Goal: Task Accomplishment & Management: Use online tool/utility

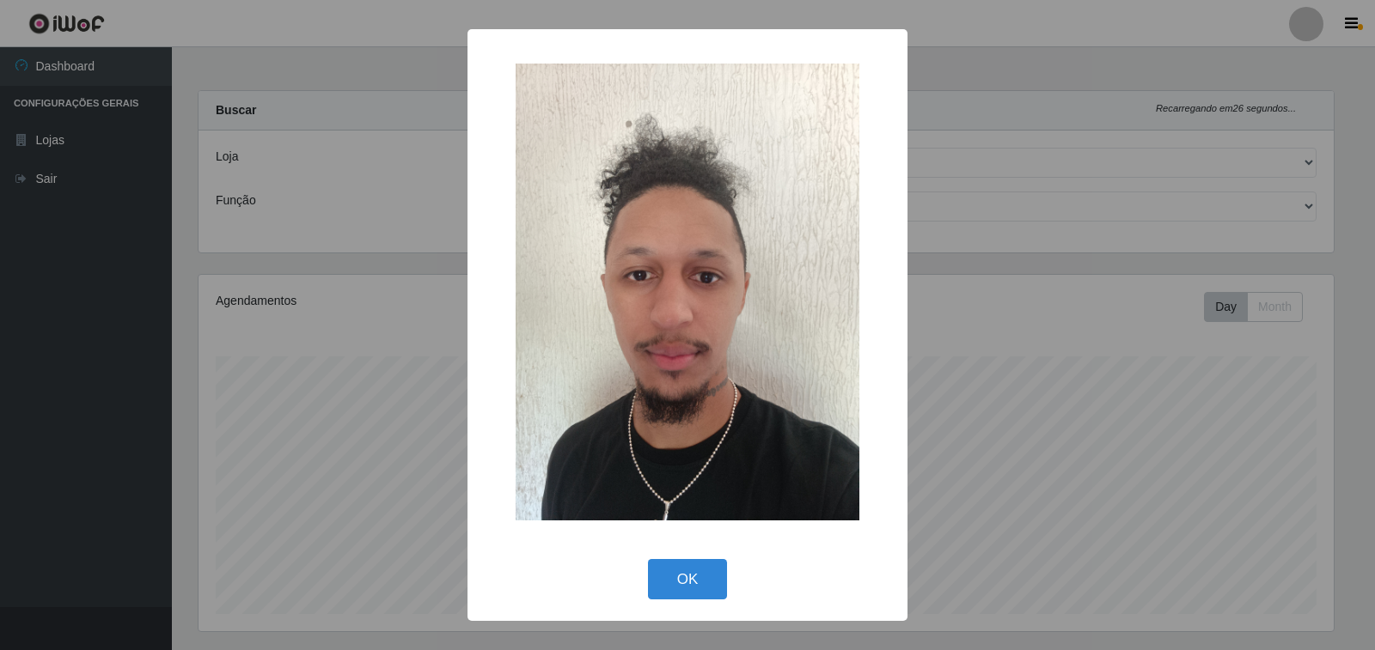
select select "538"
select select "24"
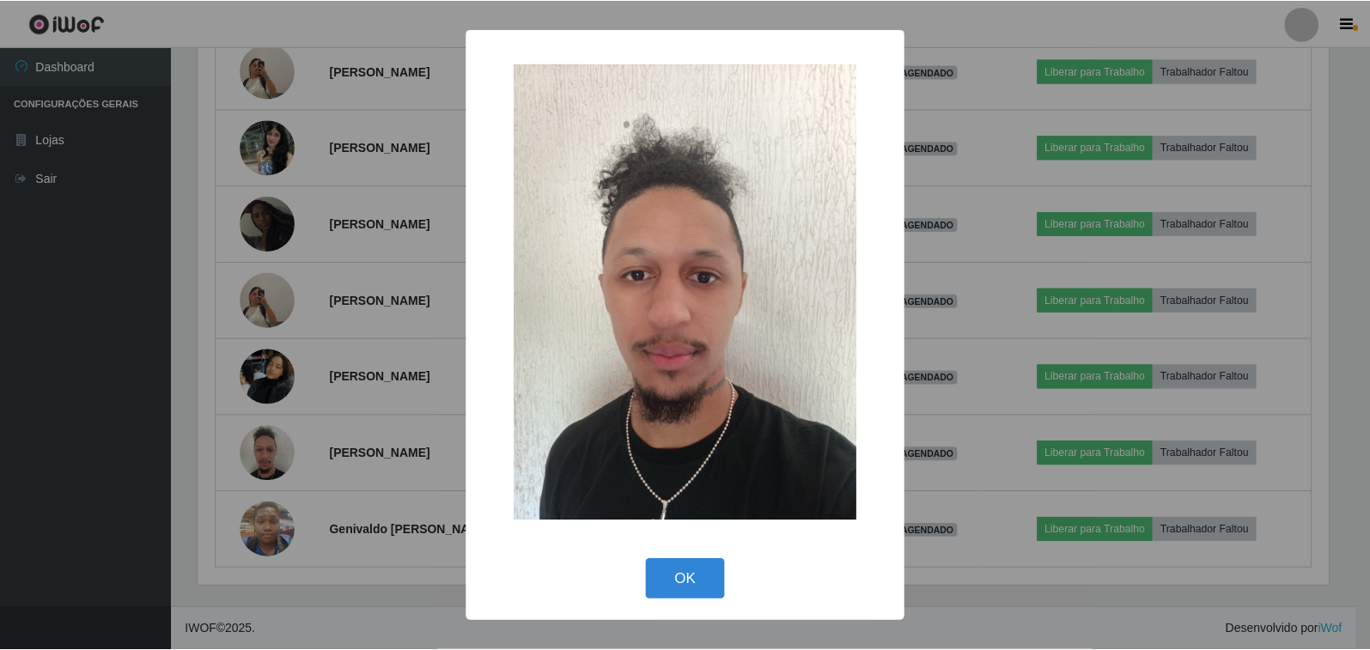
scroll to position [357, 1135]
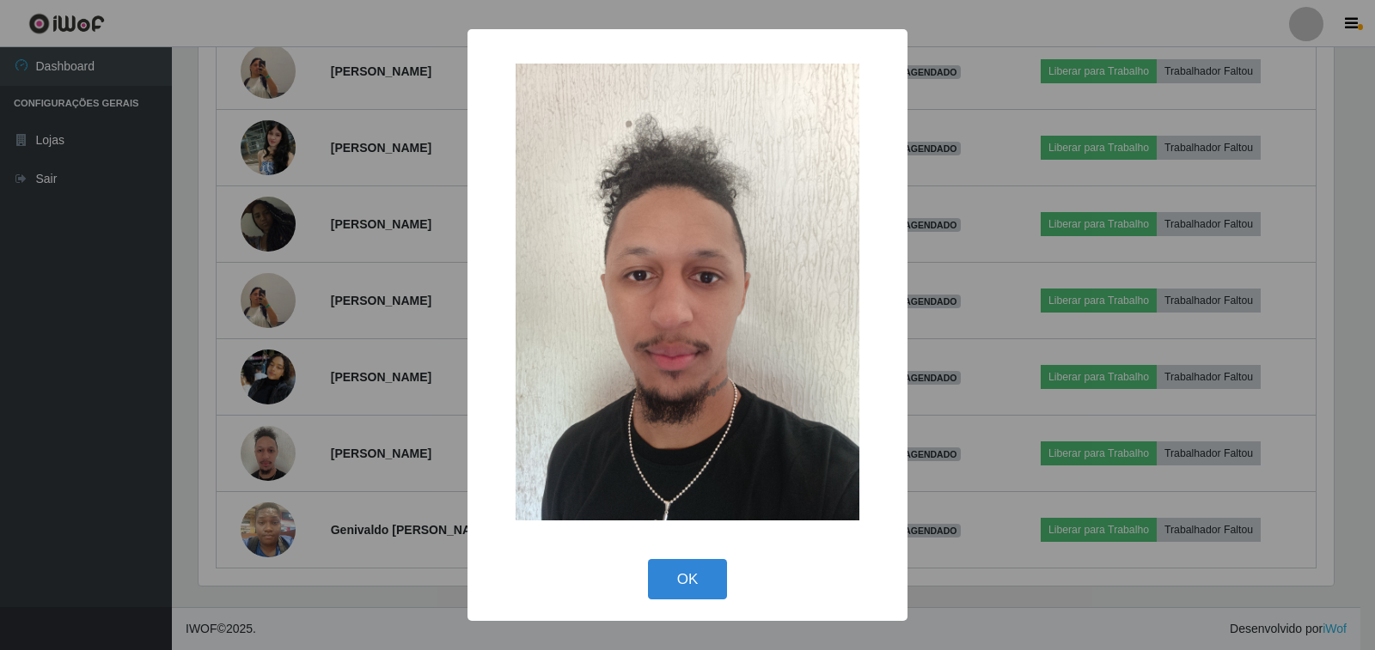
drag, startPoint x: 668, startPoint y: 580, endPoint x: 475, endPoint y: 497, distance: 210.5
click at [666, 582] on button "OK" at bounding box center [688, 579] width 80 height 40
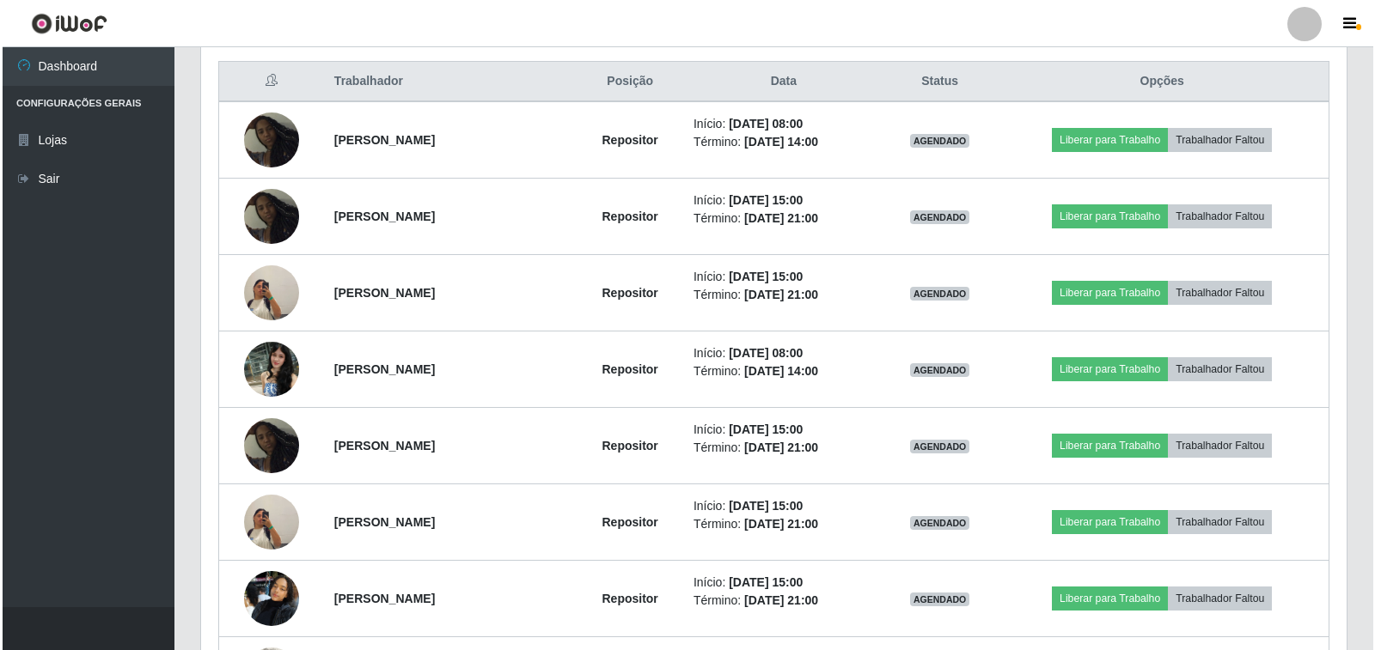
scroll to position [873, 0]
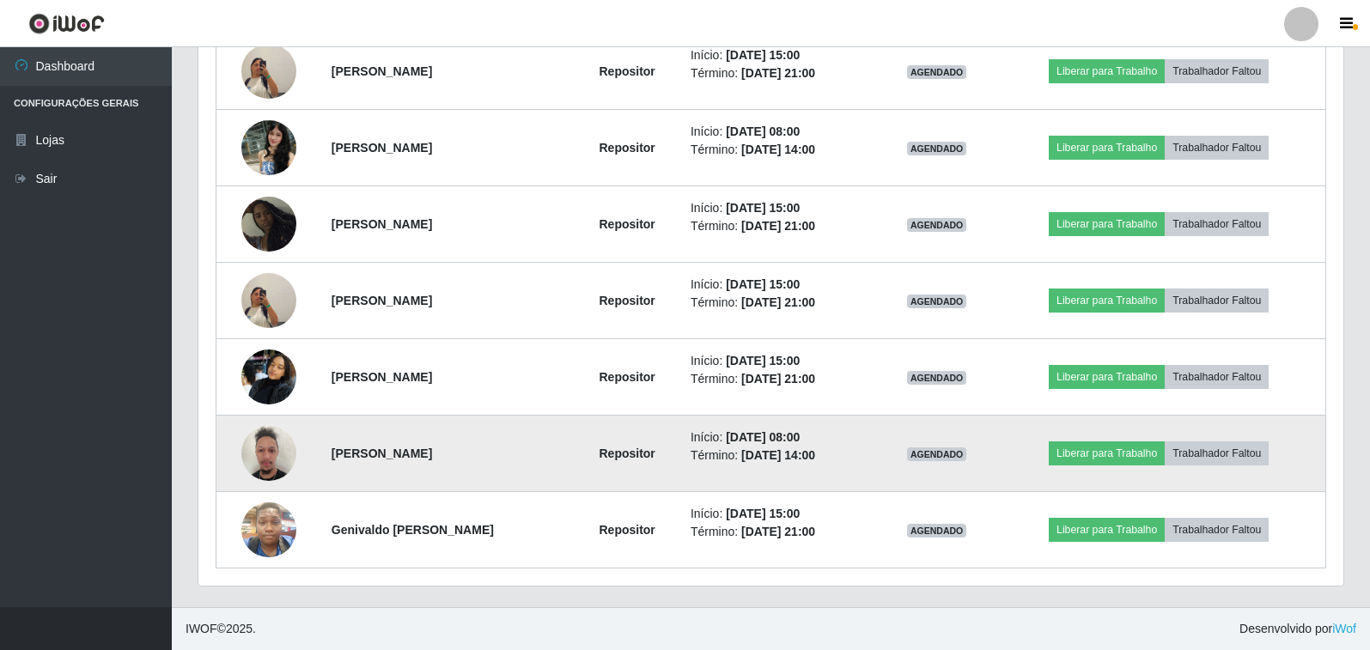
click at [255, 467] on img at bounding box center [268, 453] width 55 height 73
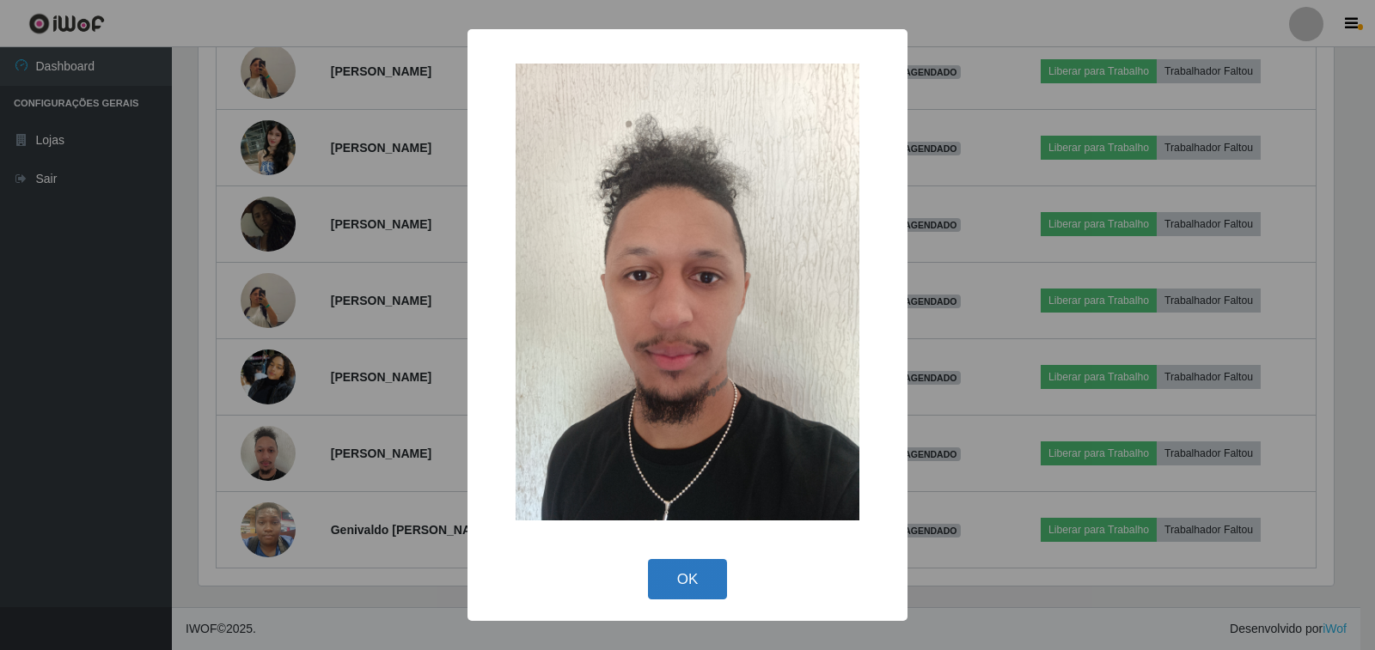
click at [665, 589] on button "OK" at bounding box center [688, 579] width 80 height 40
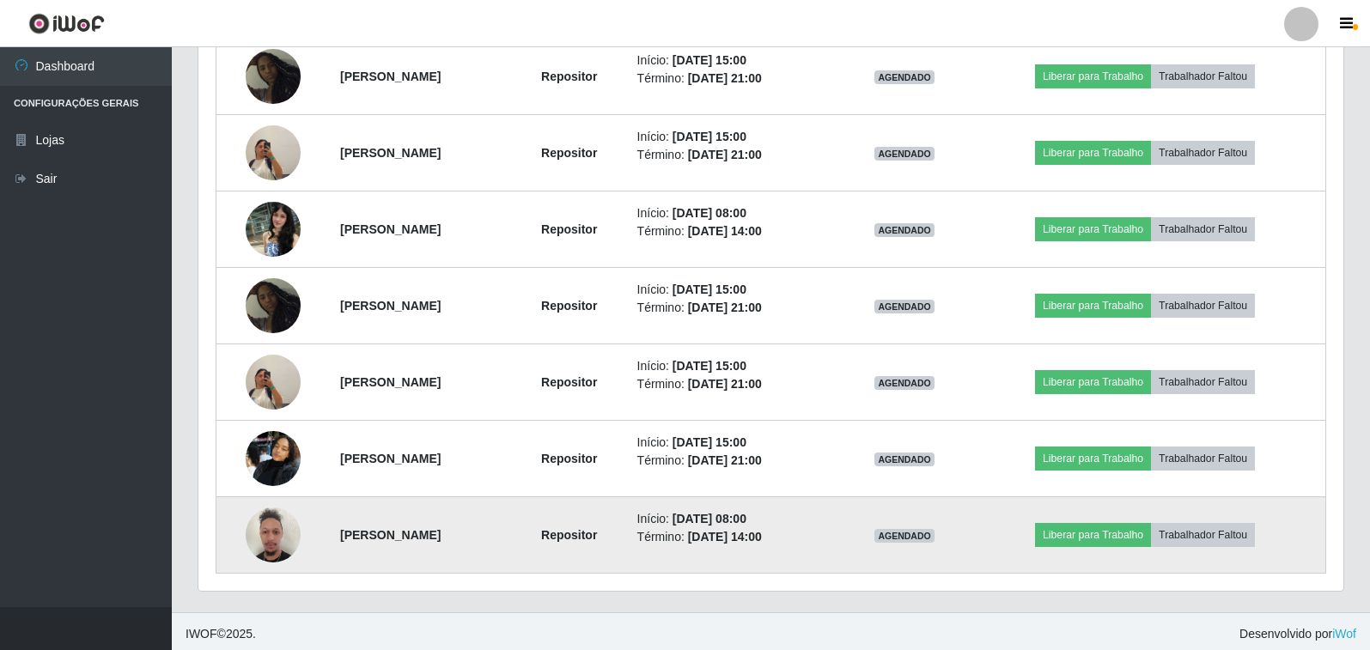
scroll to position [796, 0]
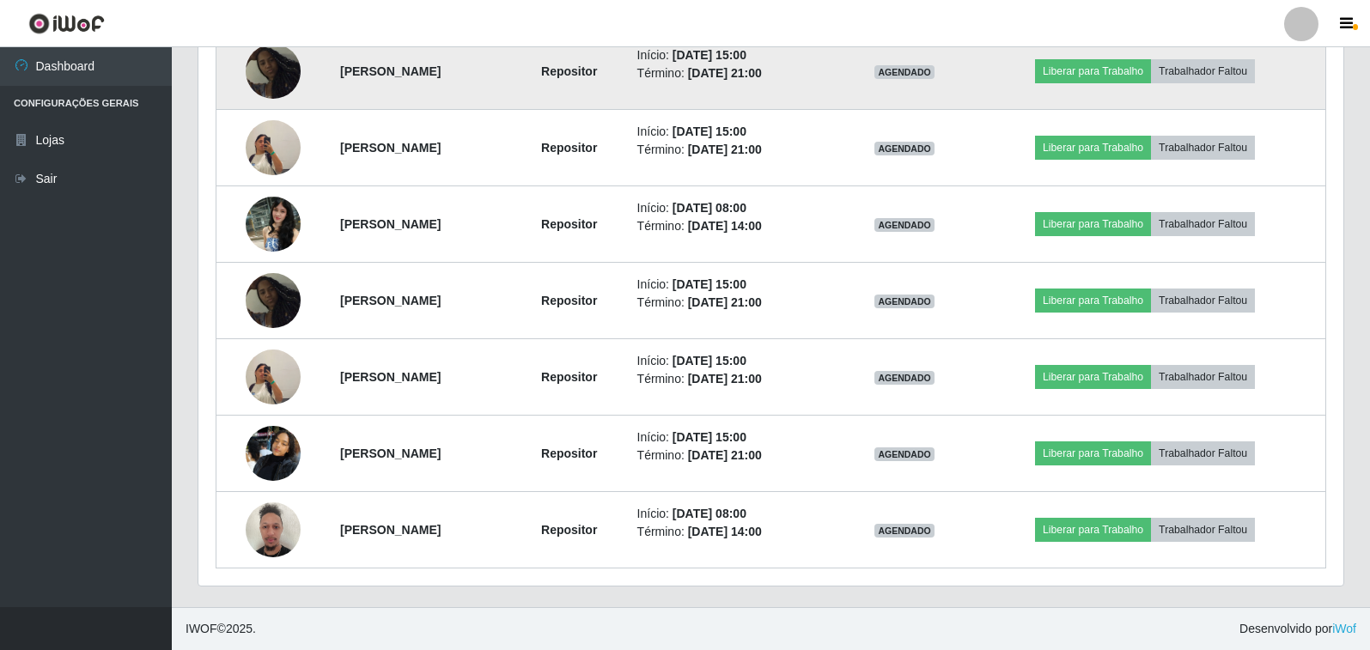
click at [263, 74] on img at bounding box center [273, 71] width 55 height 55
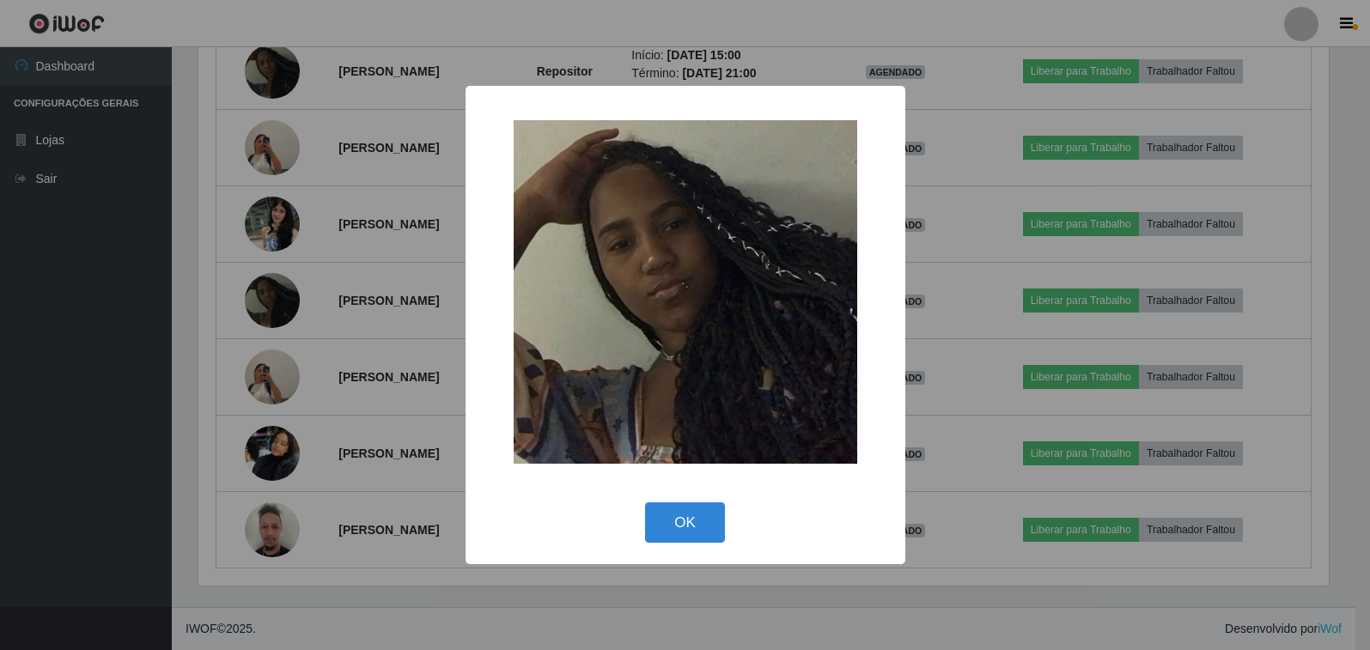
scroll to position [357, 1135]
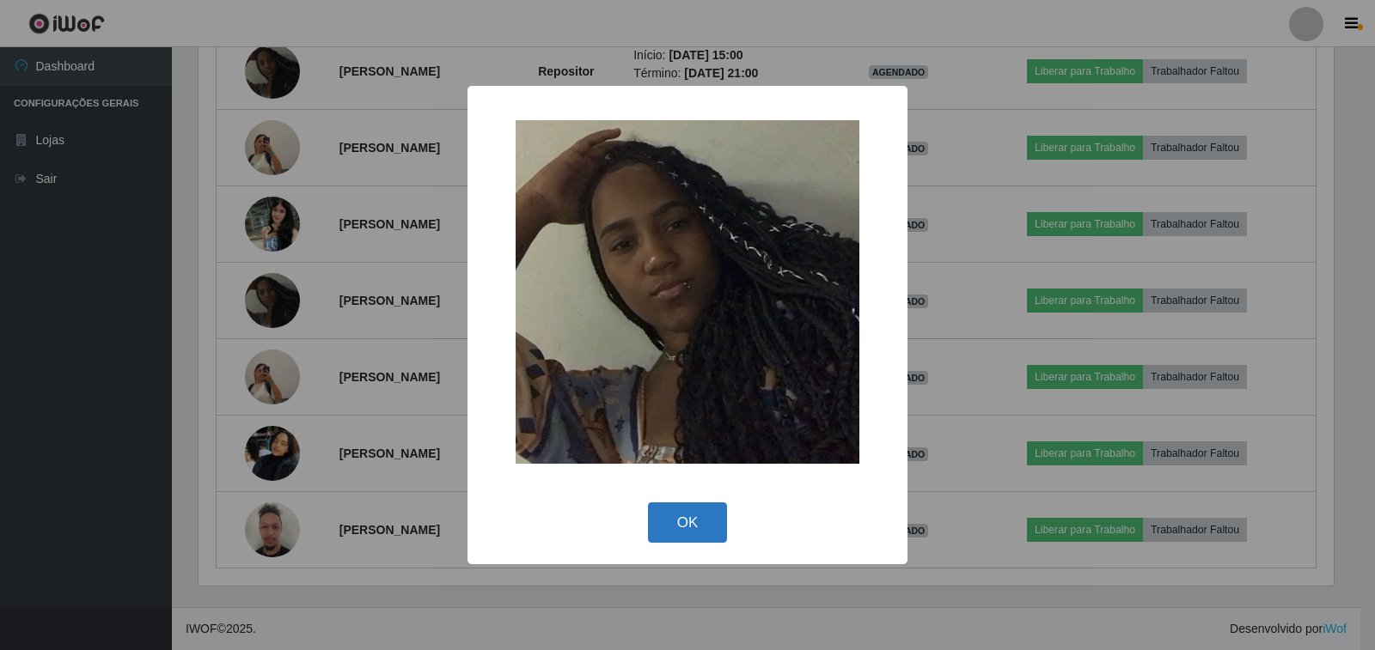
click at [692, 517] on button "OK" at bounding box center [688, 523] width 80 height 40
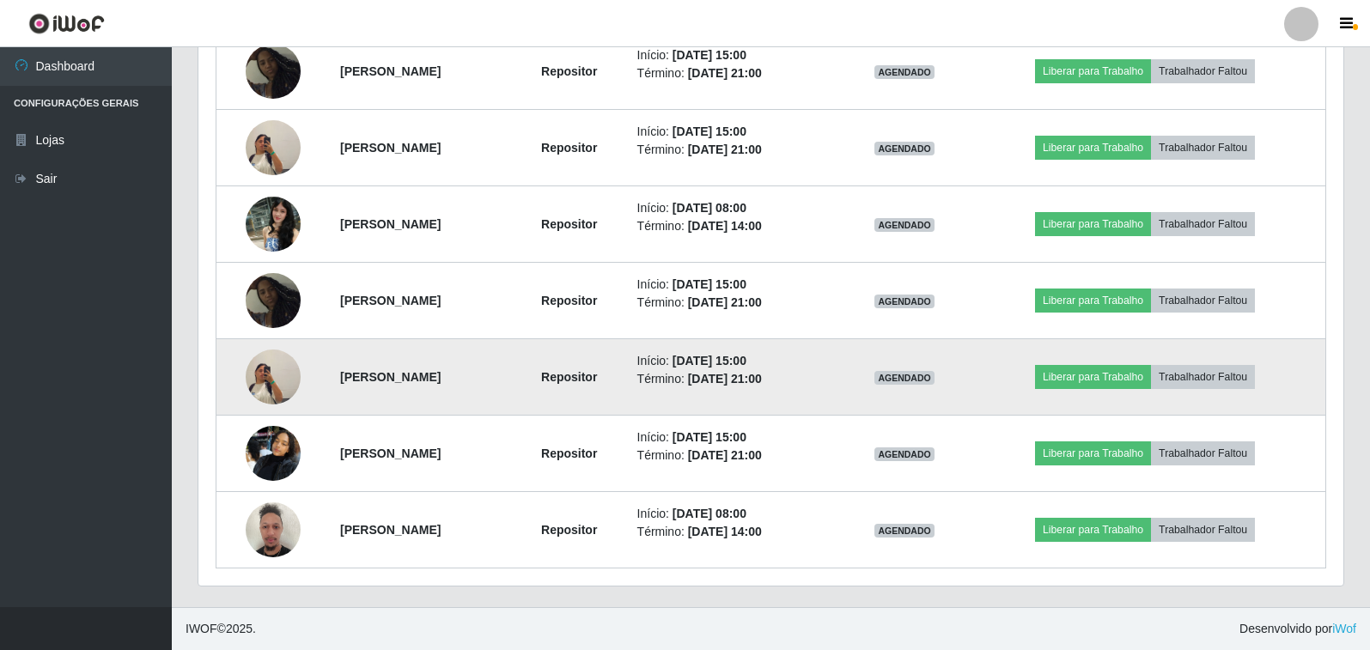
scroll to position [357, 1145]
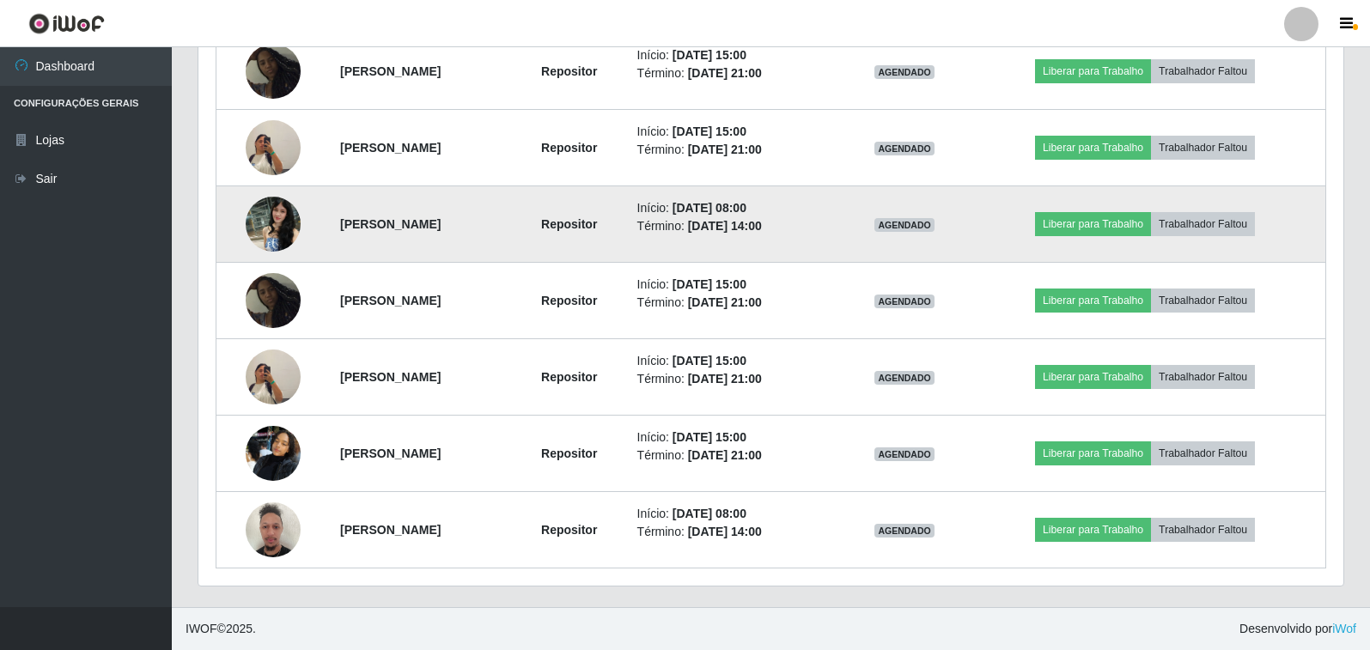
click at [257, 213] on img at bounding box center [273, 223] width 55 height 73
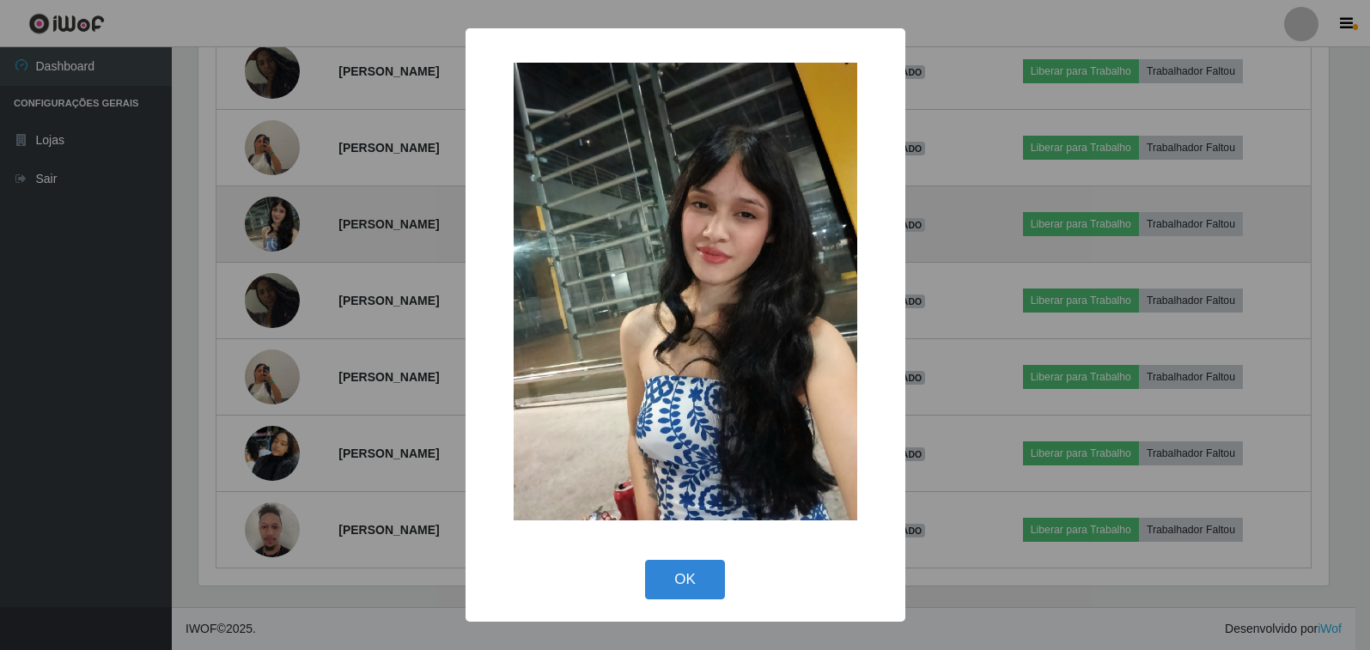
scroll to position [357, 1135]
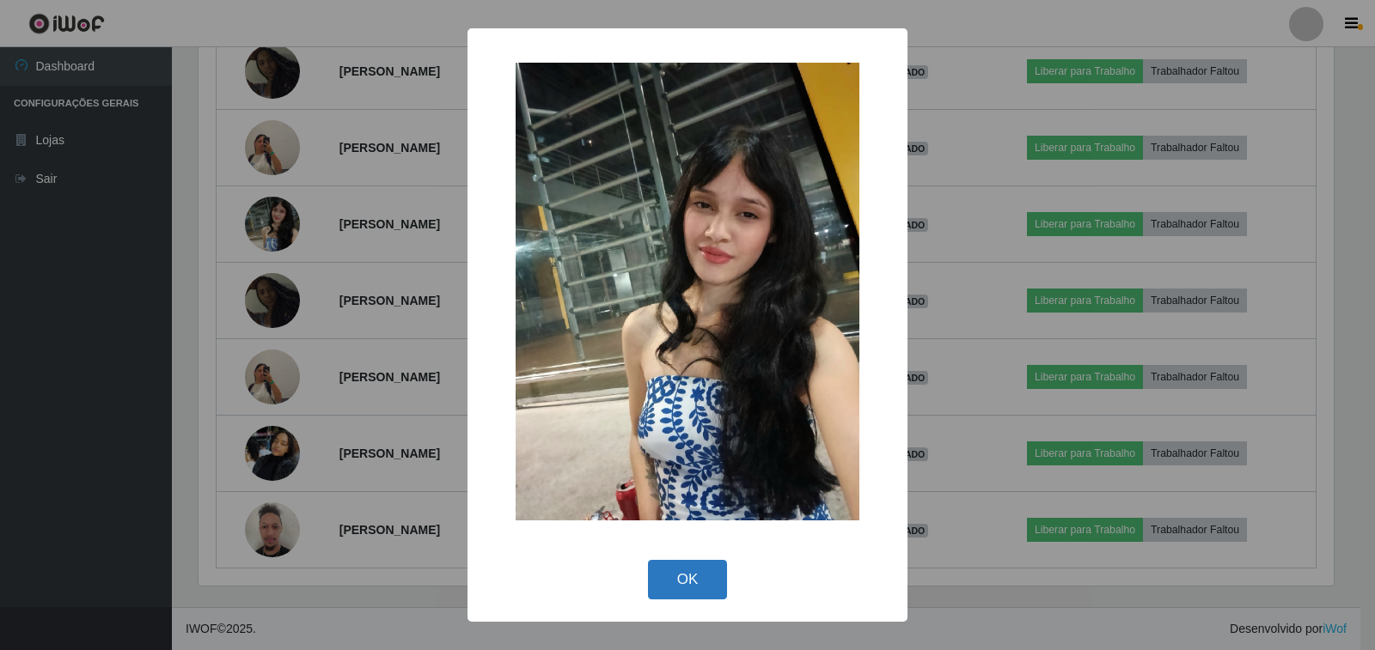
click at [692, 583] on button "OK" at bounding box center [688, 580] width 80 height 40
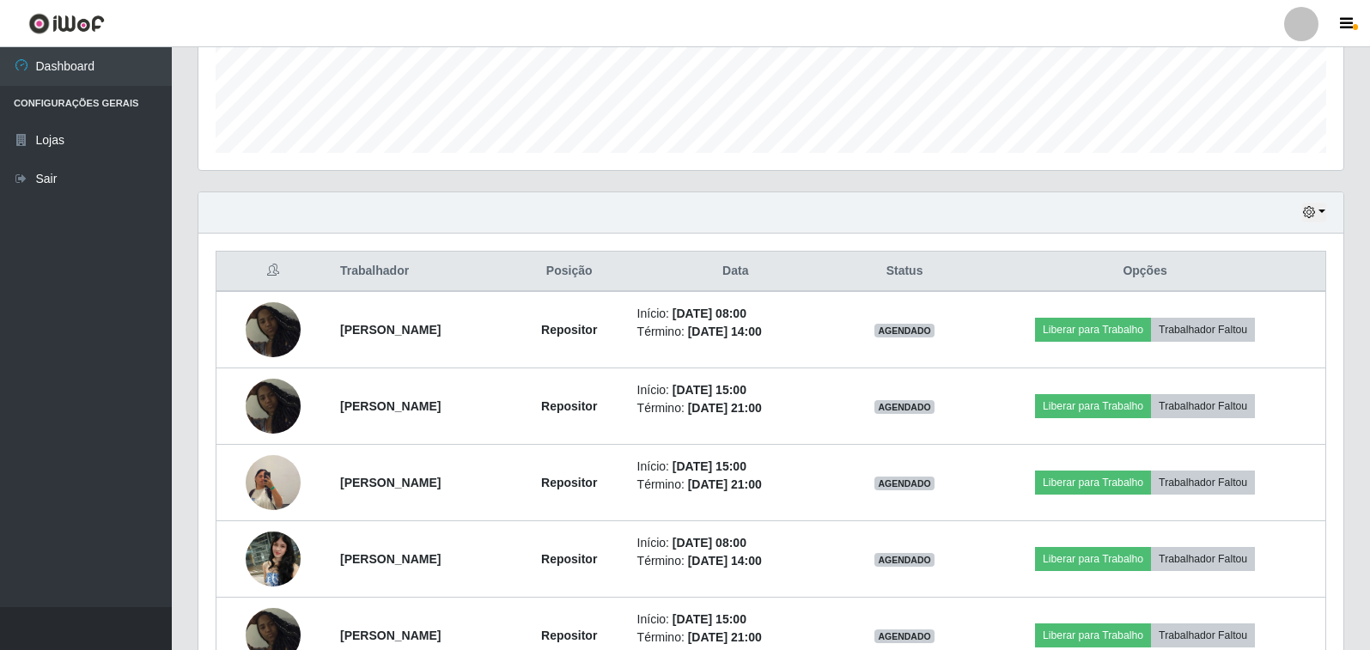
scroll to position [281, 0]
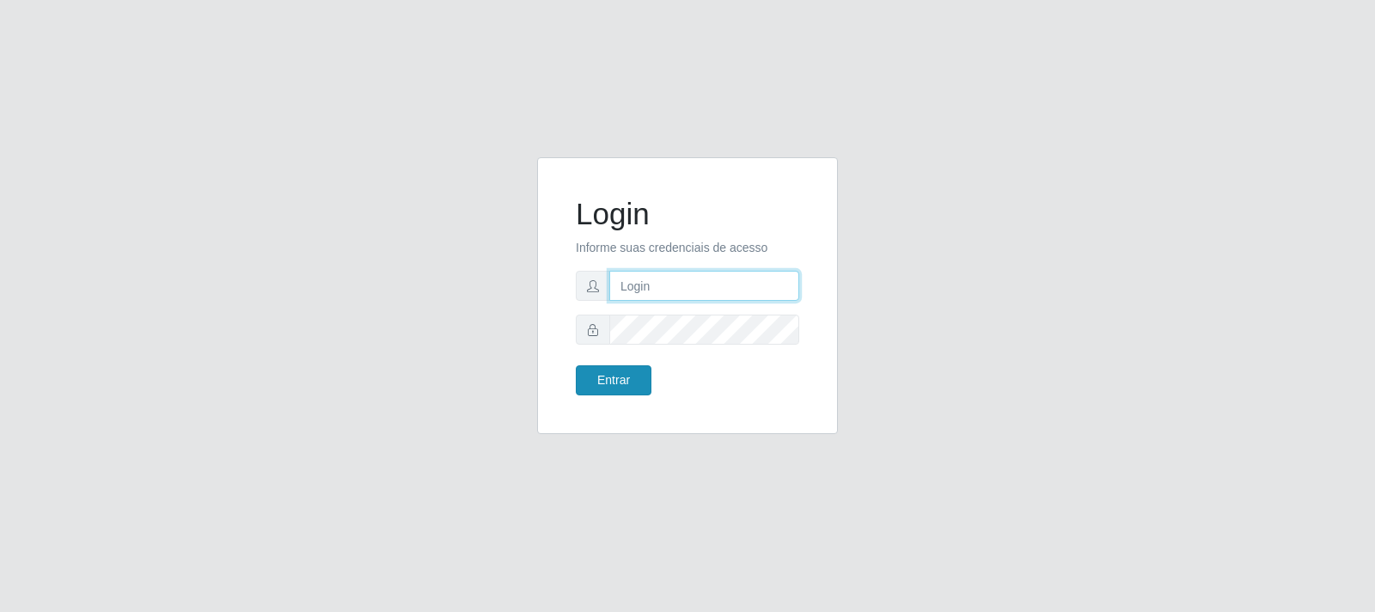
type input "gabriel.goncalves@extrabom.com.br"
click at [627, 385] on button "Entrar" at bounding box center [614, 380] width 76 height 30
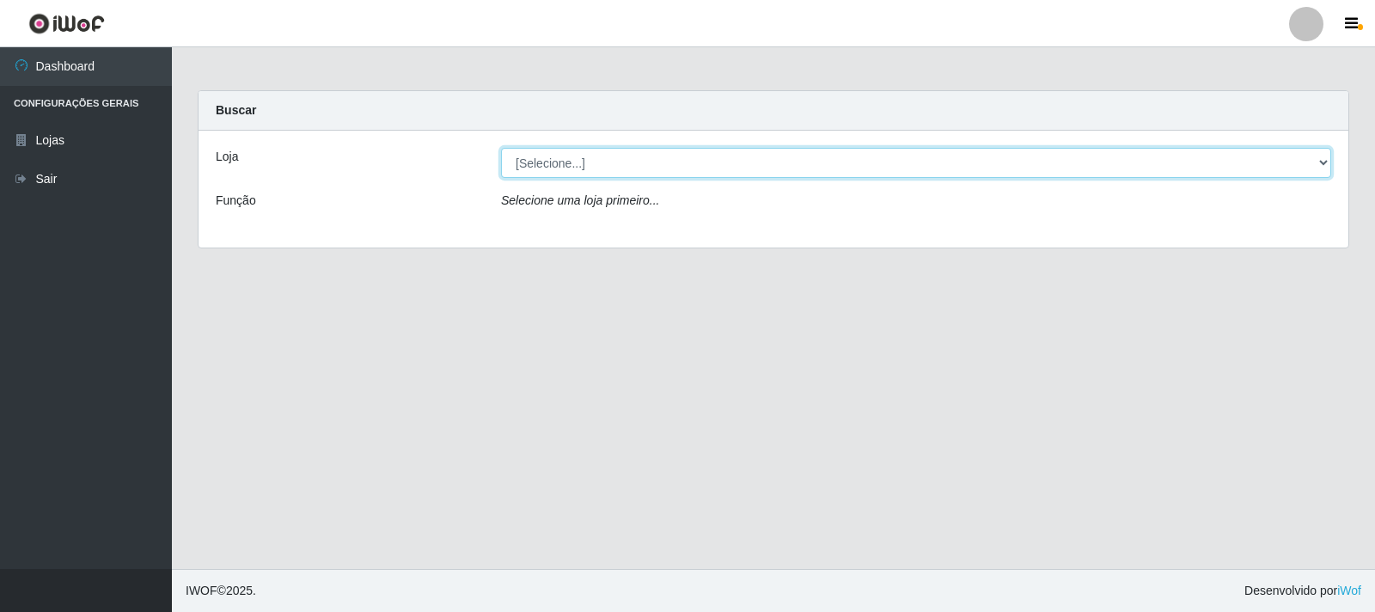
click at [646, 154] on select "[Selecione...] Extrabom - Loja 40 Praia do Morro" at bounding box center [916, 163] width 830 height 30
select select "538"
click at [501, 148] on select "[Selecione...] Extrabom - Loja 40 Praia do Morro" at bounding box center [916, 163] width 830 height 30
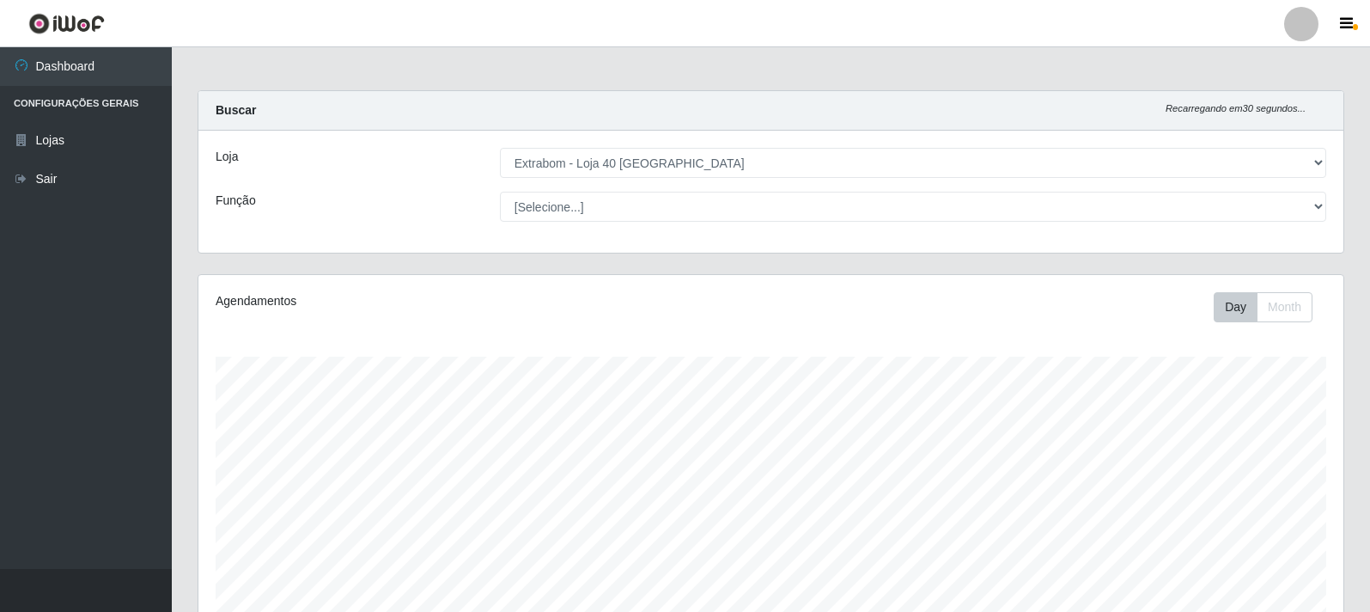
click at [636, 203] on select "[Selecione...] Repositor Repositor + Repositor ++" at bounding box center [913, 207] width 827 height 30
select select "24"
click at [500, 192] on select "[Selecione...] Repositor Repositor + Repositor ++" at bounding box center [913, 207] width 827 height 30
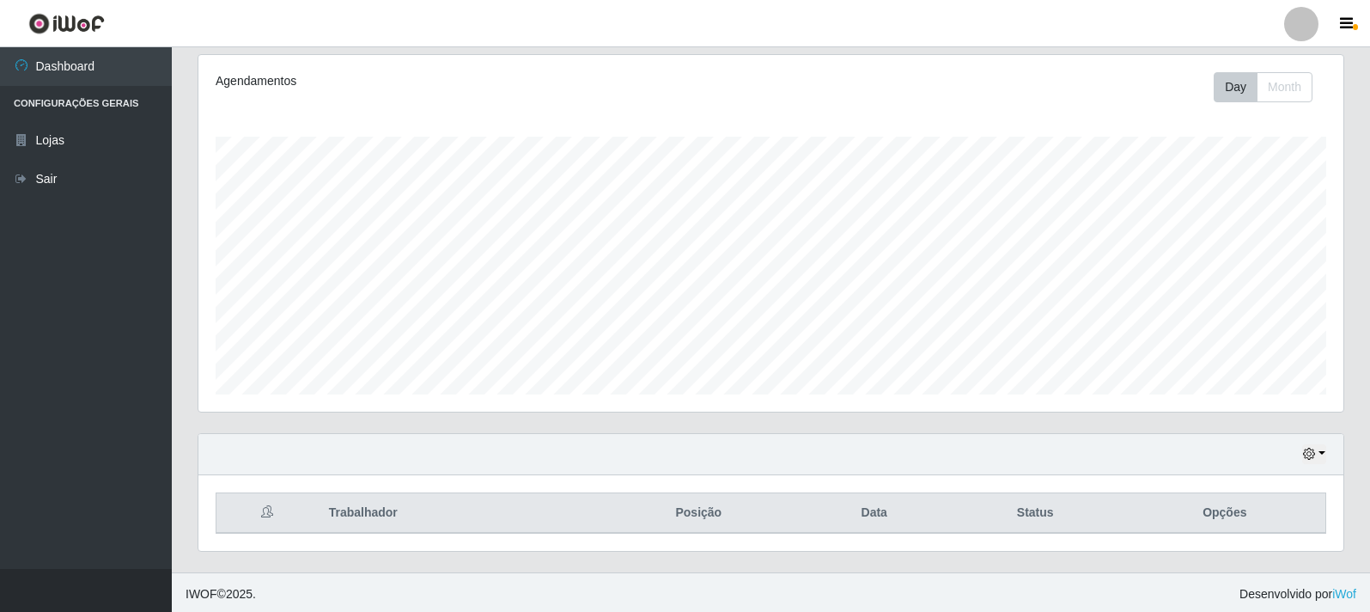
scroll to position [223, 0]
click at [1316, 457] on button "button" at bounding box center [1315, 451] width 24 height 20
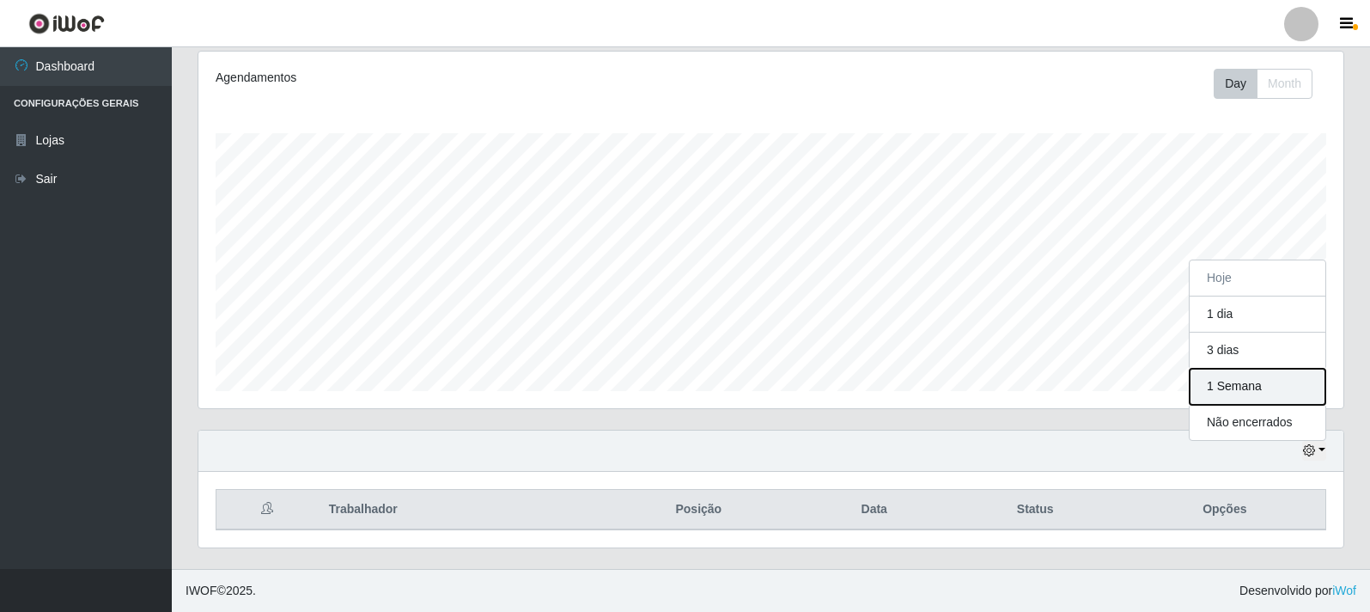
click at [1245, 389] on button "1 Semana" at bounding box center [1258, 387] width 136 height 36
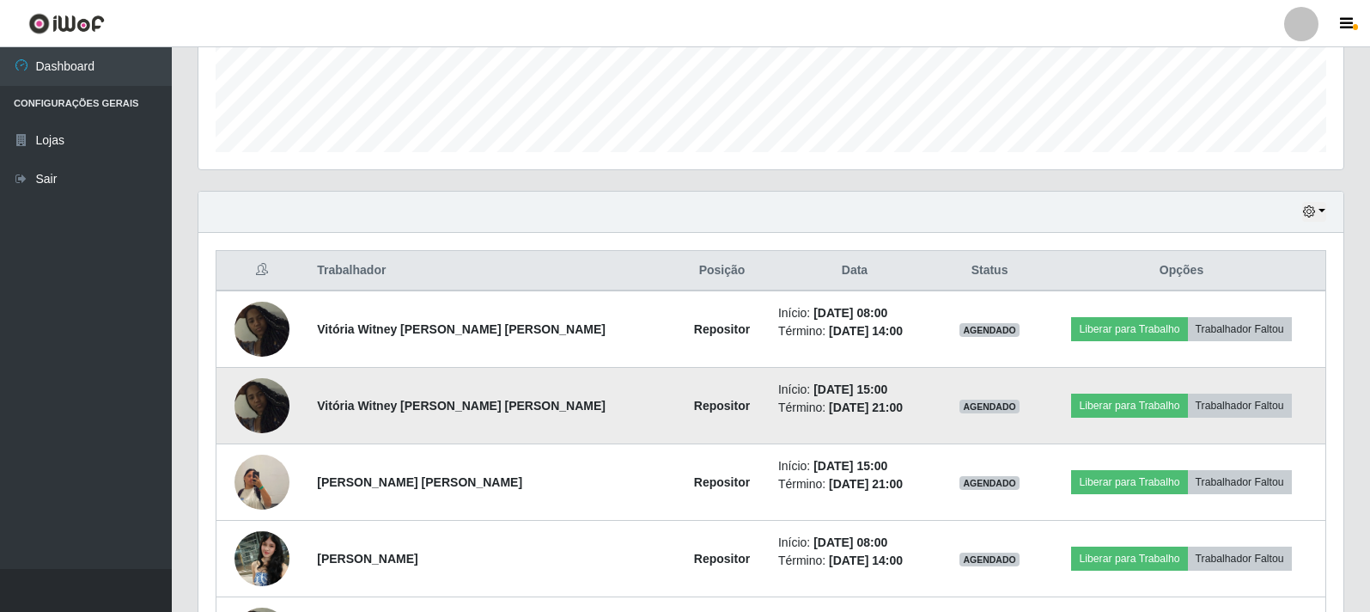
scroll to position [454, 0]
